Goal: Task Accomplishment & Management: Manage account settings

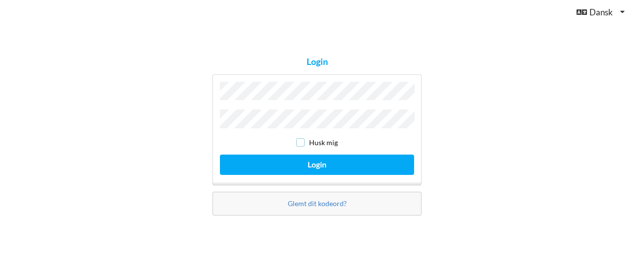
click at [300, 144] on input "checkbox" at bounding box center [300, 142] width 8 height 8
checkbox input "true"
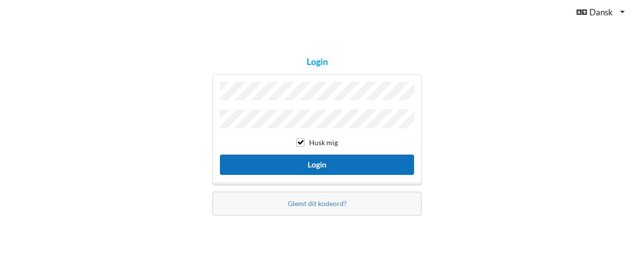
click at [304, 165] on button "Login" at bounding box center [317, 164] width 194 height 20
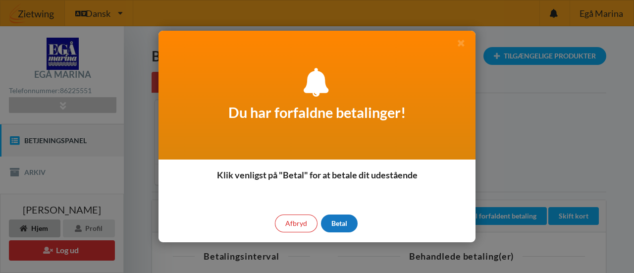
click at [343, 220] on div "Betal" at bounding box center [339, 223] width 37 height 18
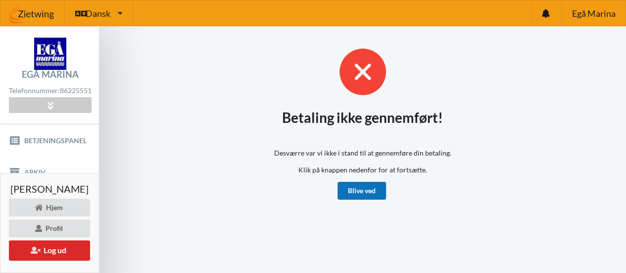
click at [381, 195] on link "Blive ved" at bounding box center [362, 191] width 49 height 18
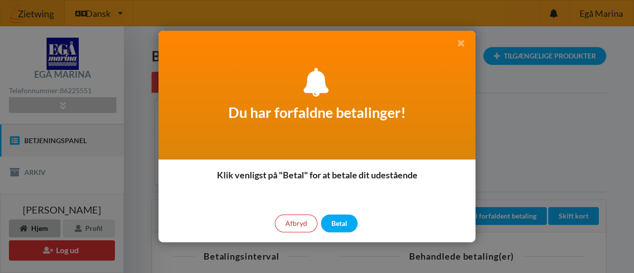
click at [458, 41] on icon at bounding box center [461, 42] width 10 height 9
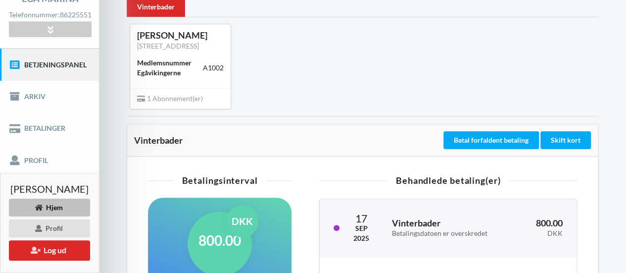
scroll to position [76, 0]
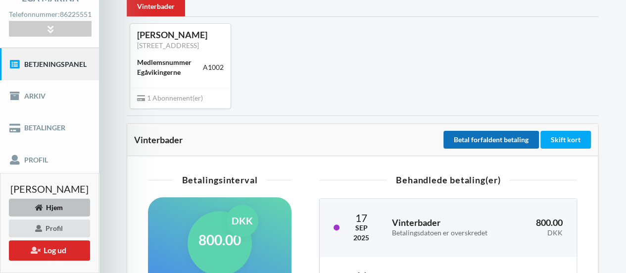
click at [470, 149] on button "Betal forfaldent betaling" at bounding box center [492, 140] width 96 height 18
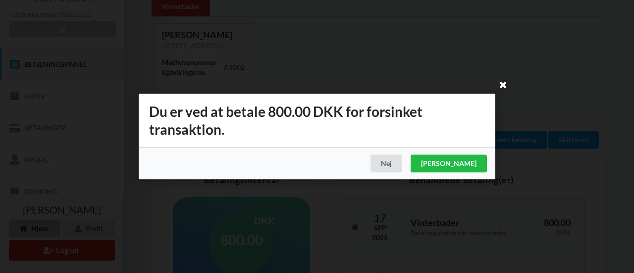
click at [500, 88] on icon at bounding box center [503, 84] width 16 height 16
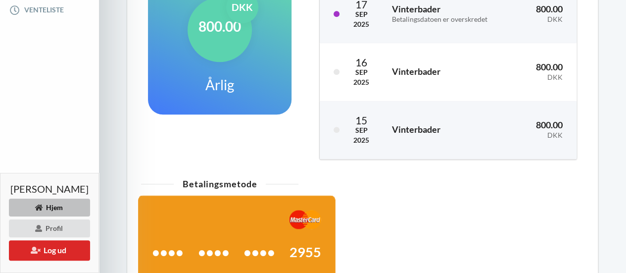
scroll to position [282, 0]
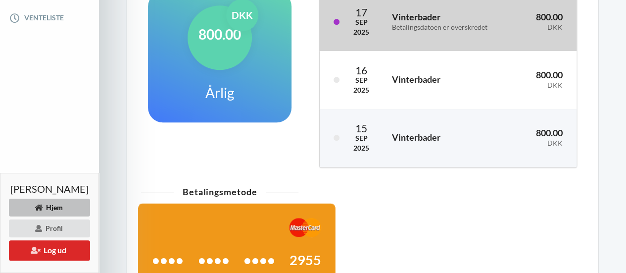
click at [357, 51] on div "17 Sep 2025 Vinterbader Betalingsdatoen er overskredet 800.00 DKK" at bounding box center [448, 22] width 257 height 58
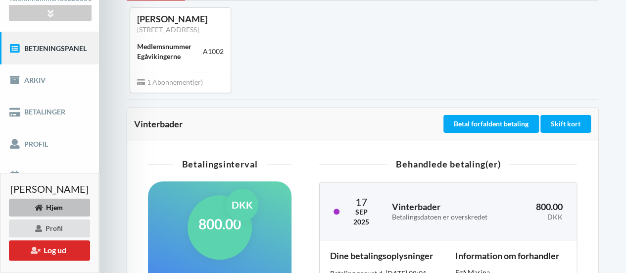
scroll to position [0, 0]
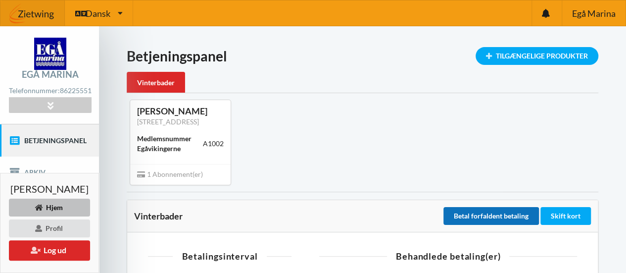
click at [514, 225] on button "Betal forfaldent betaling" at bounding box center [492, 216] width 96 height 18
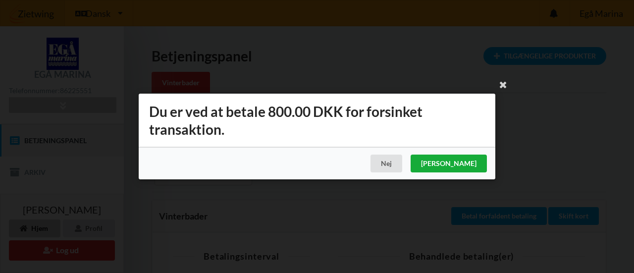
click at [480, 168] on div "[PERSON_NAME]" at bounding box center [448, 163] width 76 height 18
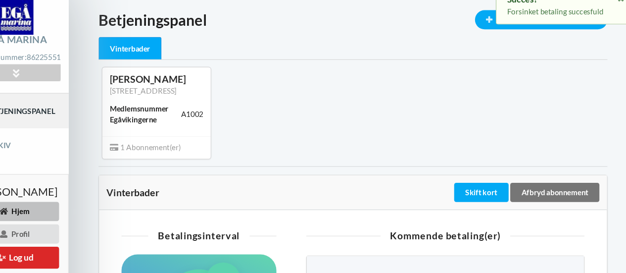
scroll to position [26, 0]
